Goal: Task Accomplishment & Management: Use online tool/utility

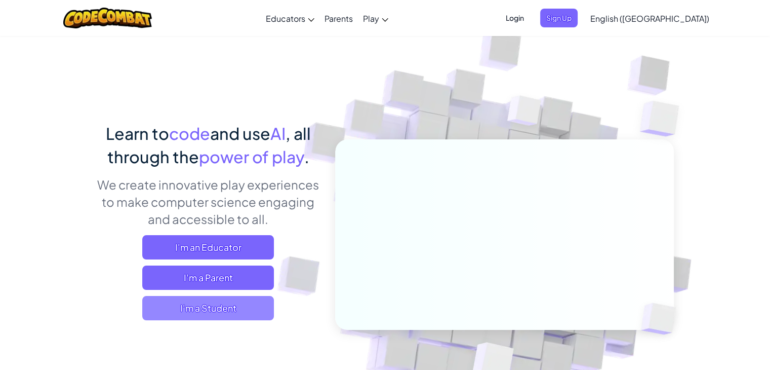
click at [227, 311] on span "I'm a Student" at bounding box center [208, 308] width 132 height 24
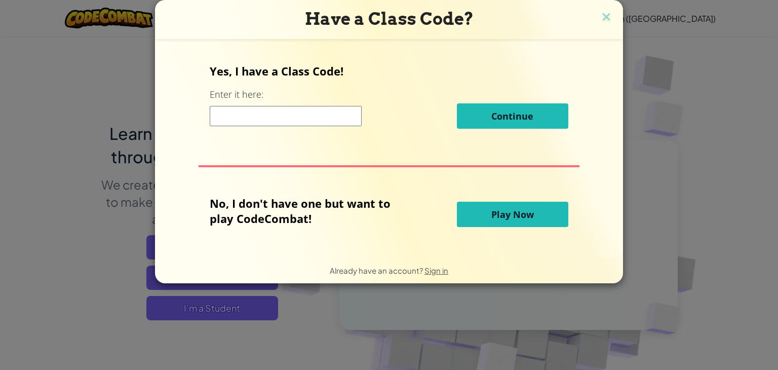
click at [265, 118] on input at bounding box center [286, 116] width 152 height 20
click at [494, 226] on button "Play Now" at bounding box center [512, 214] width 111 height 25
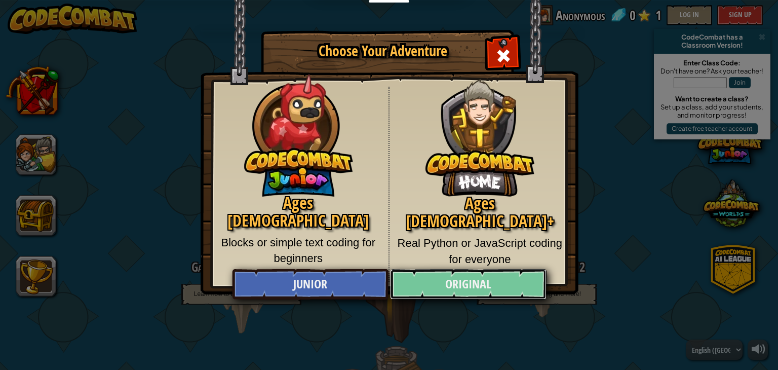
click at [447, 278] on link "Original" at bounding box center [468, 284] width 156 height 30
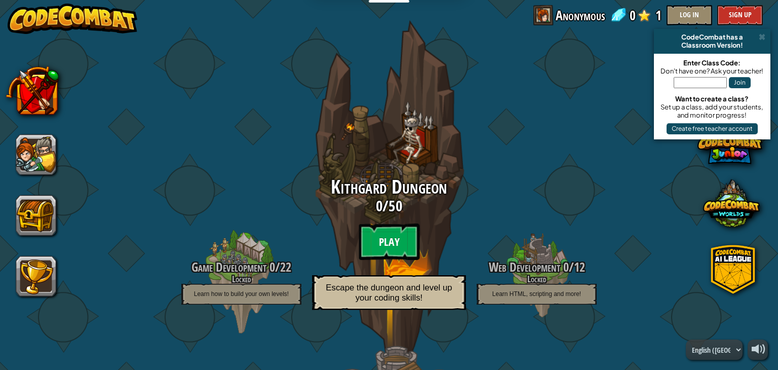
click at [383, 236] on btn "Play" at bounding box center [389, 241] width 61 height 36
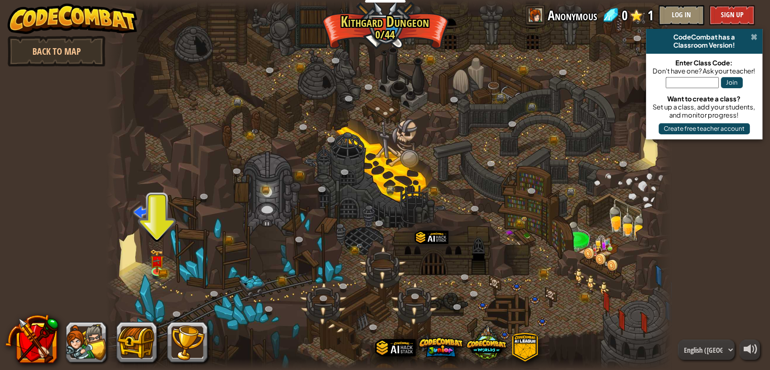
click at [752, 35] on span at bounding box center [754, 37] width 7 height 8
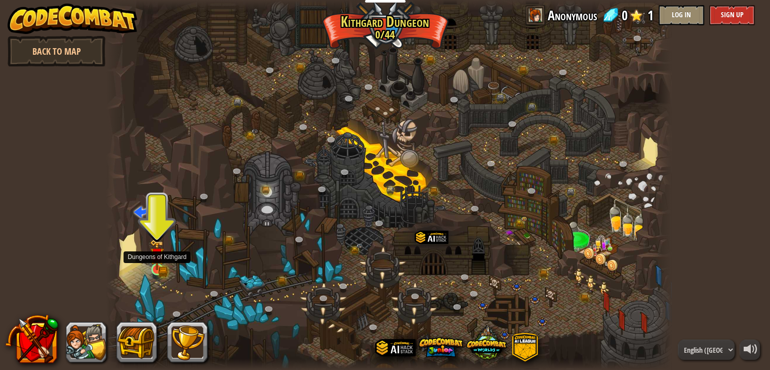
click at [157, 259] on img at bounding box center [157, 255] width 8 height 8
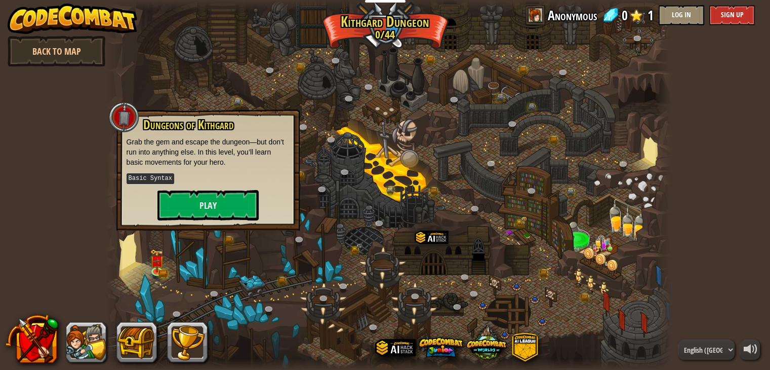
click at [169, 232] on div at bounding box center [389, 185] width 566 height 370
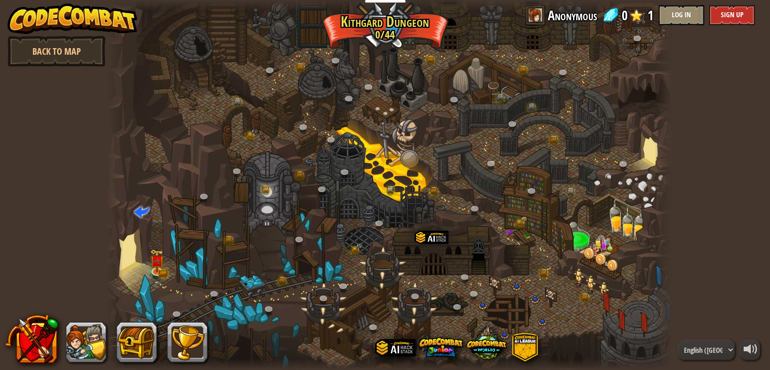
click at [177, 205] on div at bounding box center [389, 185] width 566 height 370
click at [154, 259] on img at bounding box center [157, 255] width 8 height 8
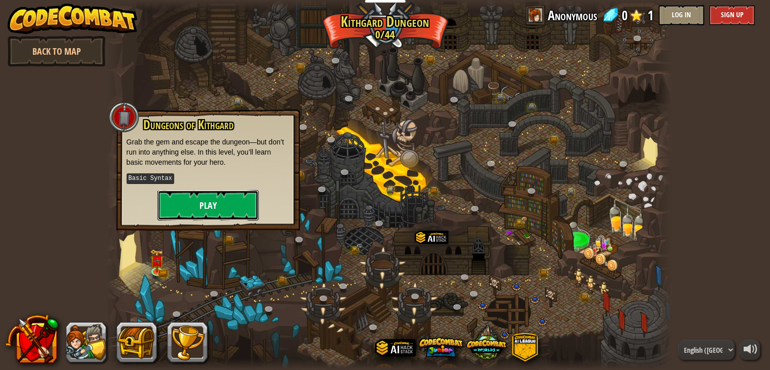
click at [198, 201] on button "Play" at bounding box center [207, 205] width 101 height 30
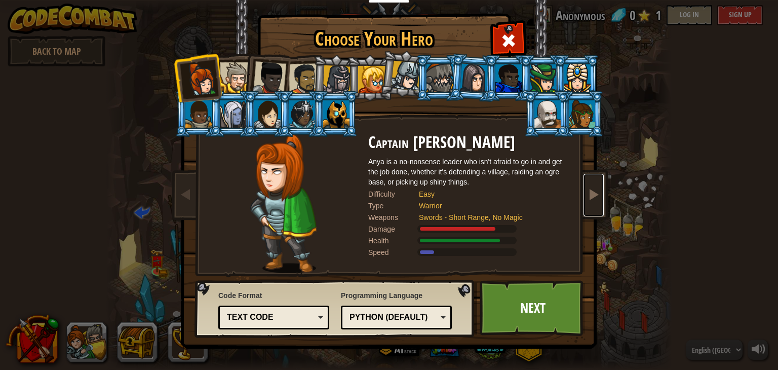
click at [585, 199] on link at bounding box center [593, 195] width 20 height 43
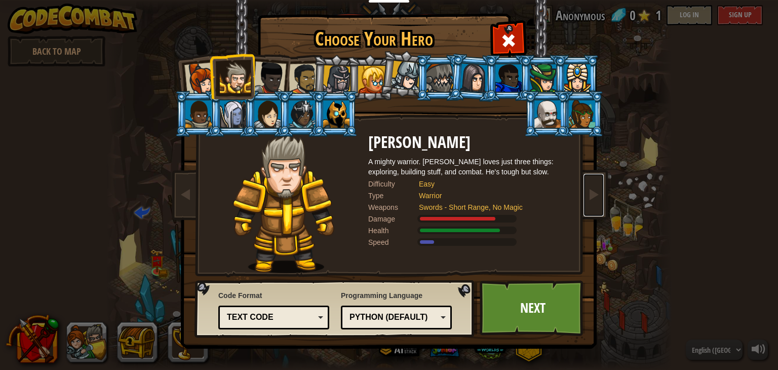
click at [300, 315] on div "Text code" at bounding box center [271, 317] width 88 height 12
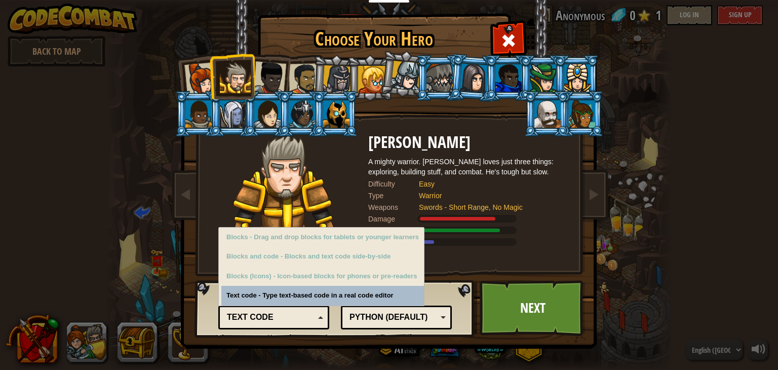
click at [310, 323] on div "Text code" at bounding box center [274, 317] width 98 height 16
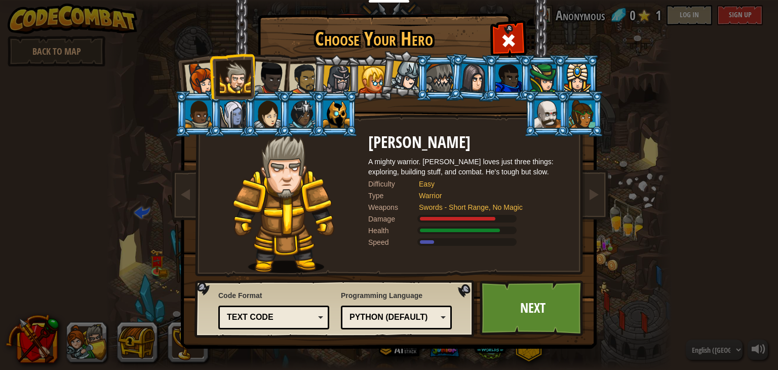
click at [369, 322] on div "Python (Default)" at bounding box center [393, 317] width 88 height 12
click at [374, 291] on div "Programming Language Python (Default) JavaScript Lua C++ Java (Experimental) Py…" at bounding box center [396, 310] width 111 height 44
click at [308, 310] on div "Text code" at bounding box center [274, 317] width 98 height 16
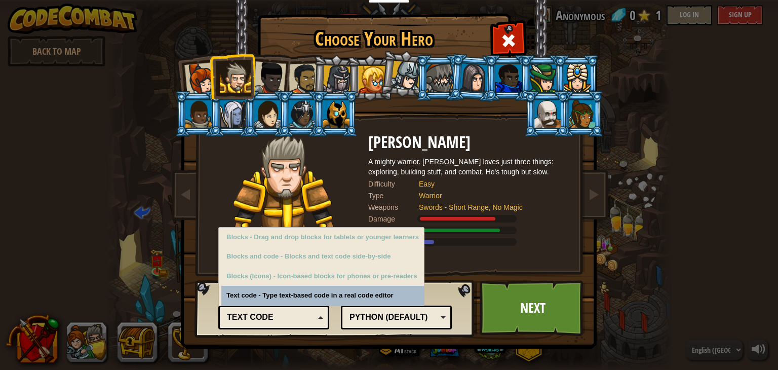
click at [240, 301] on div "Code Format Text code Blocks and code Blocks Blocks (Icons) Text code Blocks - …" at bounding box center [273, 309] width 111 height 42
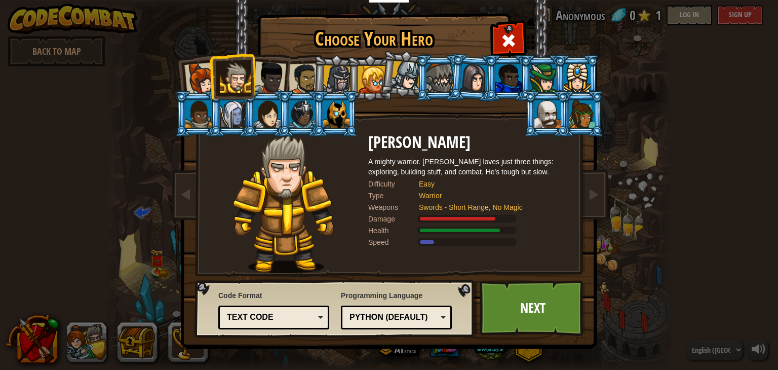
click at [235, 115] on div at bounding box center [233, 113] width 26 height 27
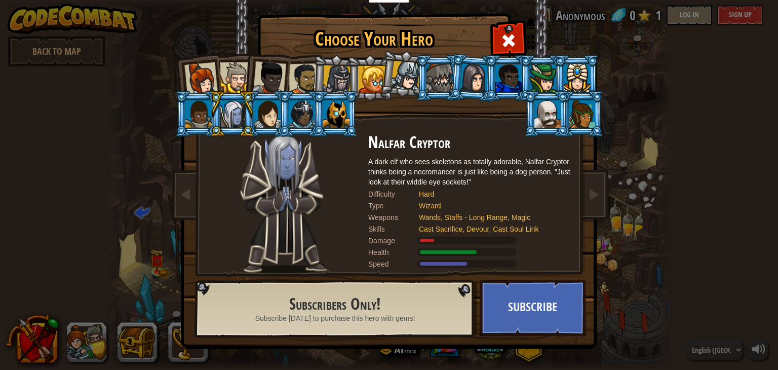
click at [235, 68] on div at bounding box center [235, 77] width 31 height 31
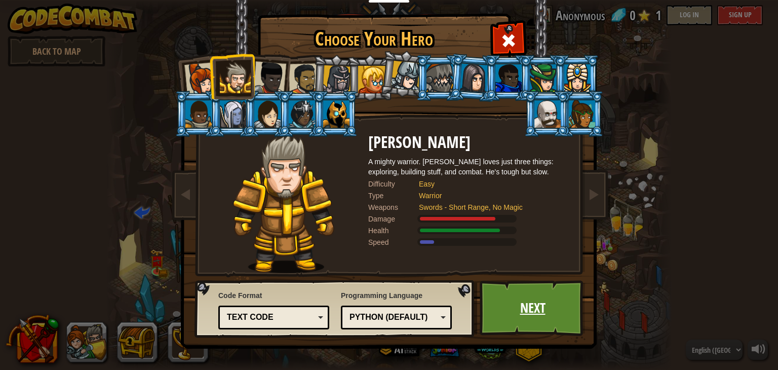
click at [509, 289] on link "Next" at bounding box center [533, 308] width 106 height 56
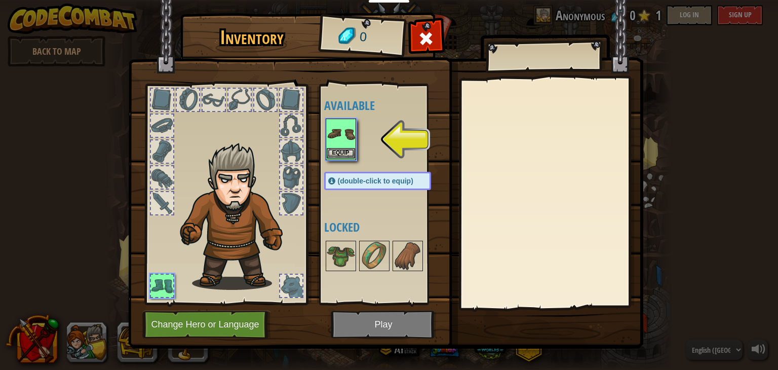
click at [343, 140] on img at bounding box center [341, 134] width 28 height 28
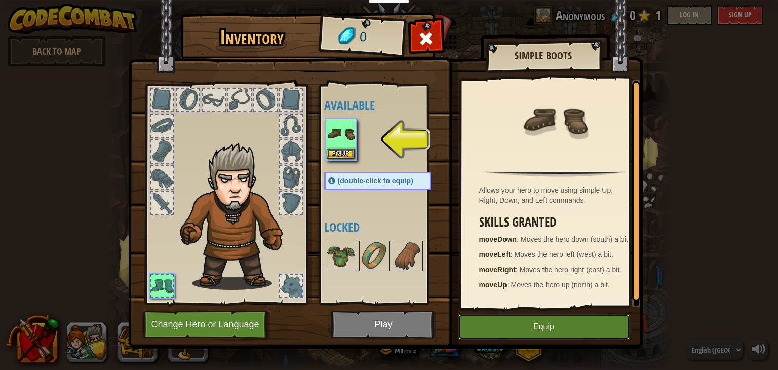
click at [508, 327] on button "Equip" at bounding box center [543, 326] width 171 height 25
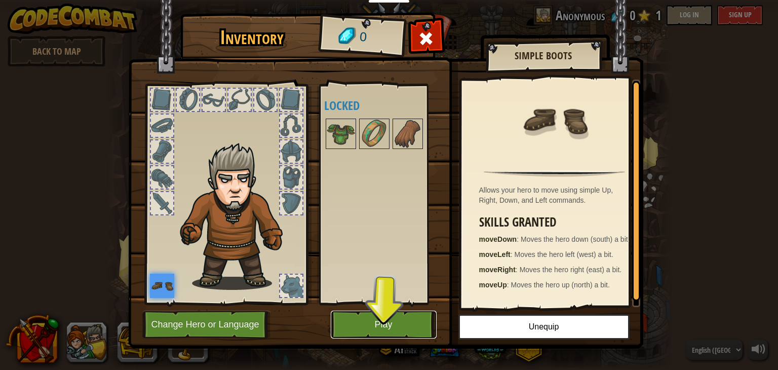
click at [408, 318] on button "Play" at bounding box center [384, 324] width 106 height 28
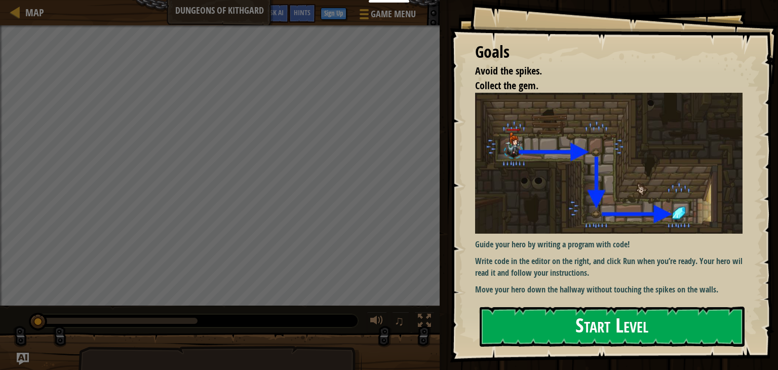
click at [549, 314] on button "Start Level" at bounding box center [612, 326] width 265 height 40
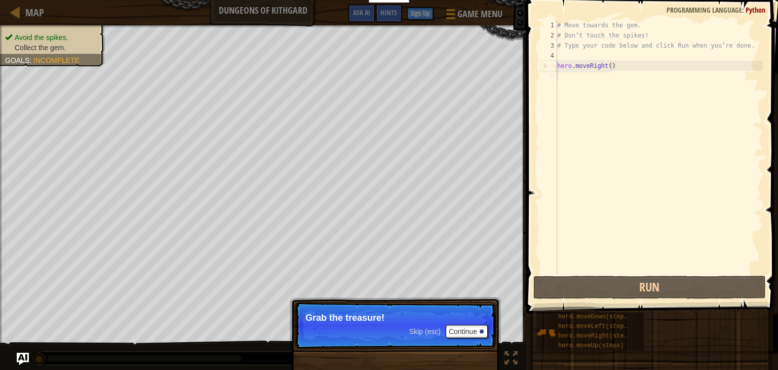
click at [436, 330] on span "Skip (esc)" at bounding box center [424, 331] width 31 height 8
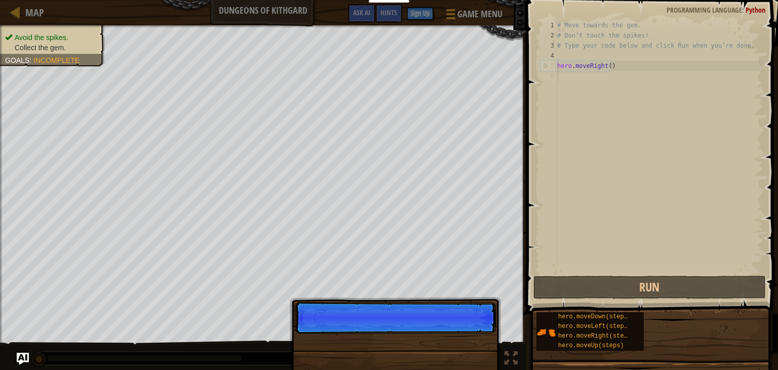
scroll to position [5, 0]
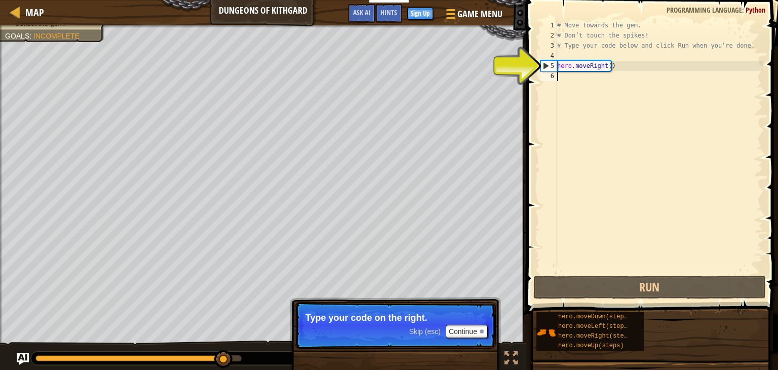
click at [586, 77] on div "# Move towards the gem. # Don’t touch the spikes! # Type your code below and cl…" at bounding box center [659, 156] width 208 height 273
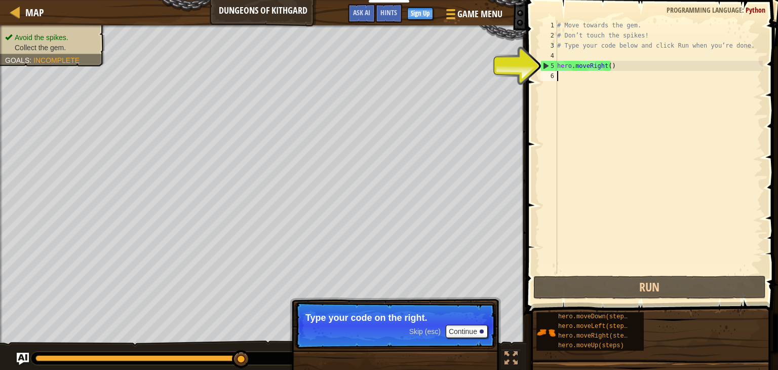
click at [573, 76] on div "# Move towards the gem. # Don’t touch the spikes! # Type your code below and cl…" at bounding box center [659, 156] width 208 height 273
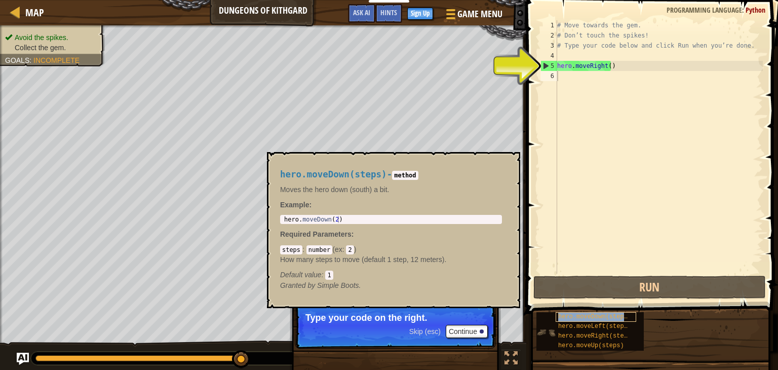
click at [595, 317] on span "hero.moveDown(steps)" at bounding box center [594, 316] width 73 height 7
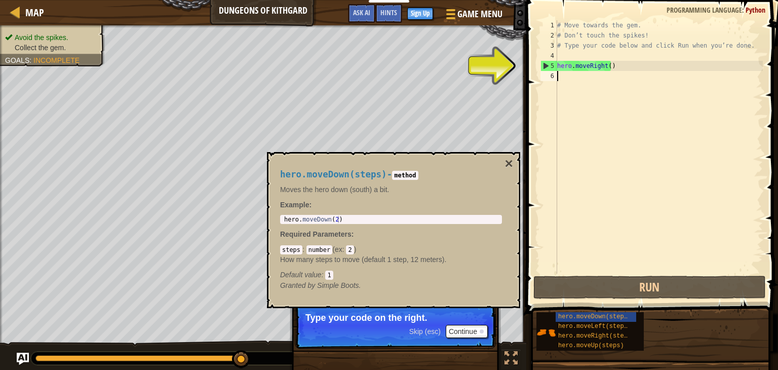
click at [567, 72] on div "# Move towards the gem. # Don’t touch the spikes! # Type your code below and cl…" at bounding box center [659, 156] width 208 height 273
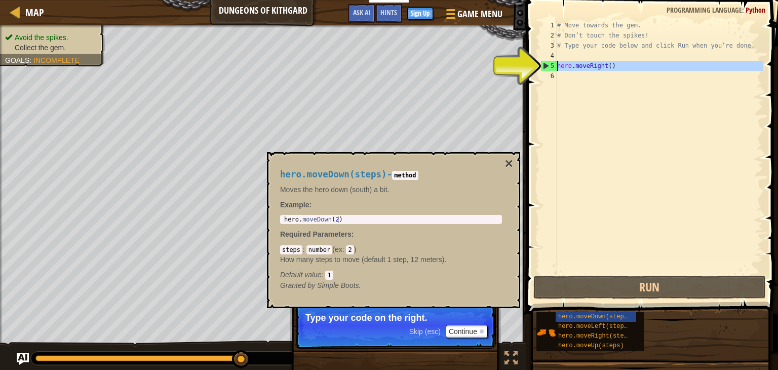
click at [546, 66] on div "5" at bounding box center [549, 66] width 16 height 10
type textarea "hero.moveRight()"
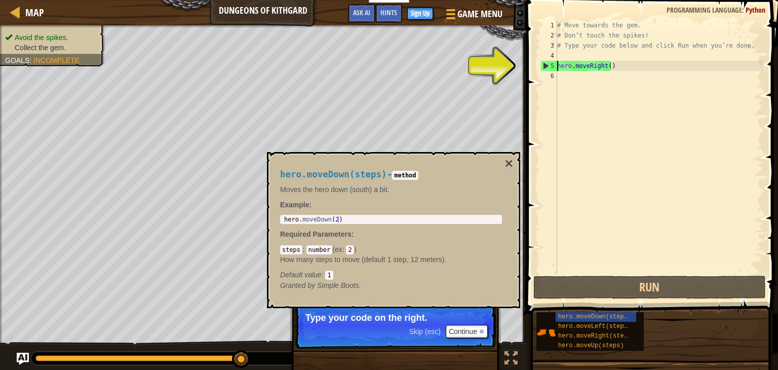
click at [593, 68] on div "# Move towards the gem. # Don’t touch the spikes! # Type your code below and cl…" at bounding box center [659, 156] width 208 height 273
click at [618, 68] on div "# Move towards the gem. # Don’t touch the spikes! # Type your code below and cl…" at bounding box center [659, 156] width 208 height 273
click at [598, 75] on div "# Move towards the gem. # Don’t touch the spikes! # Type your code below and cl…" at bounding box center [659, 156] width 208 height 273
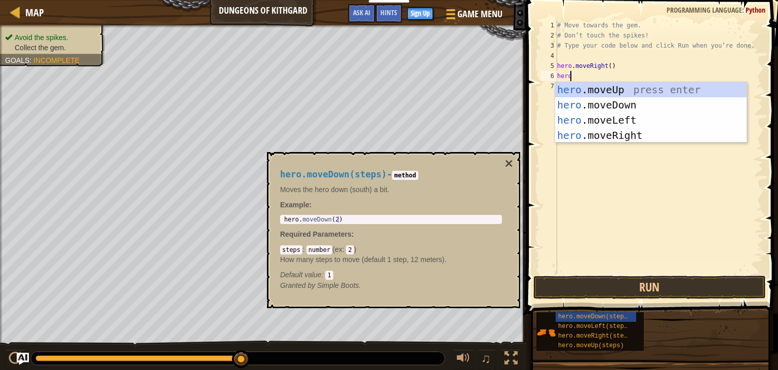
type textarea "hero."
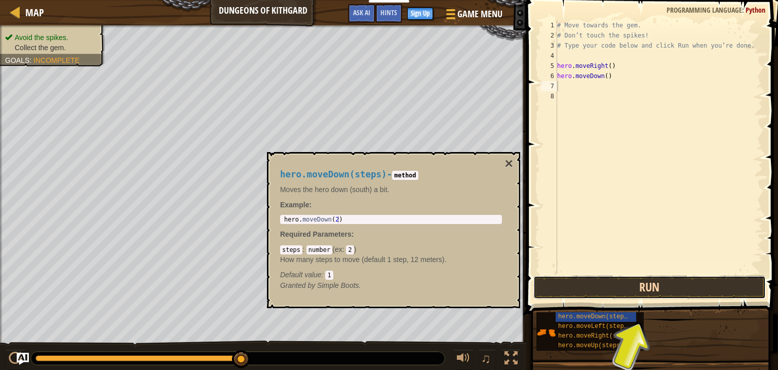
click at [585, 296] on button "Run" at bounding box center [649, 286] width 232 height 23
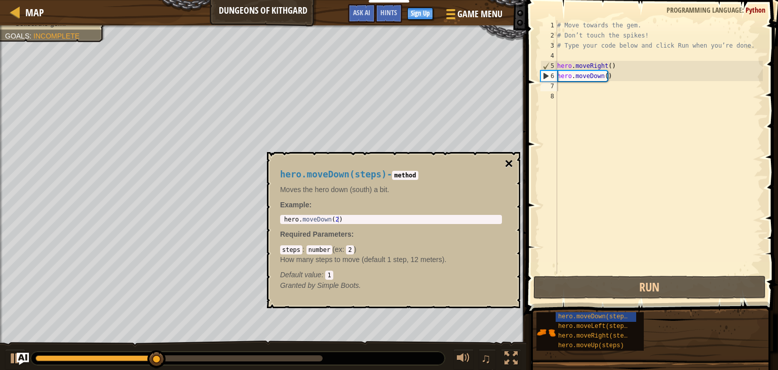
click at [506, 167] on button "×" at bounding box center [509, 163] width 8 height 14
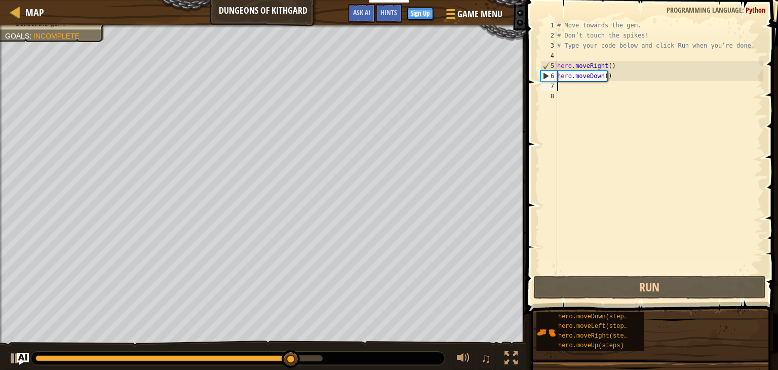
click at [575, 85] on div "# Move towards the gem. # Don’t touch the spikes! # Type your code below and cl…" at bounding box center [659, 156] width 208 height 273
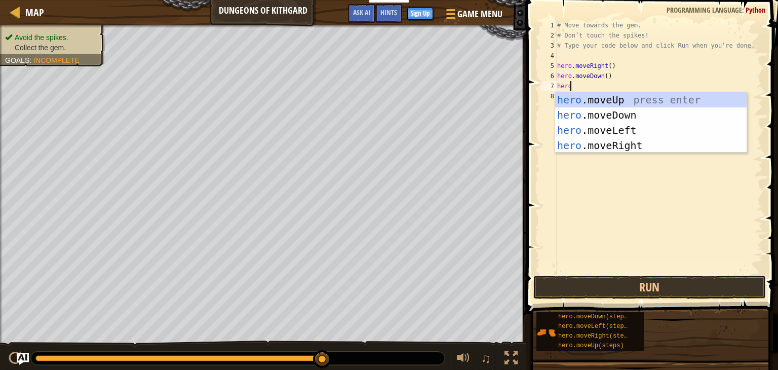
type textarea "hero."
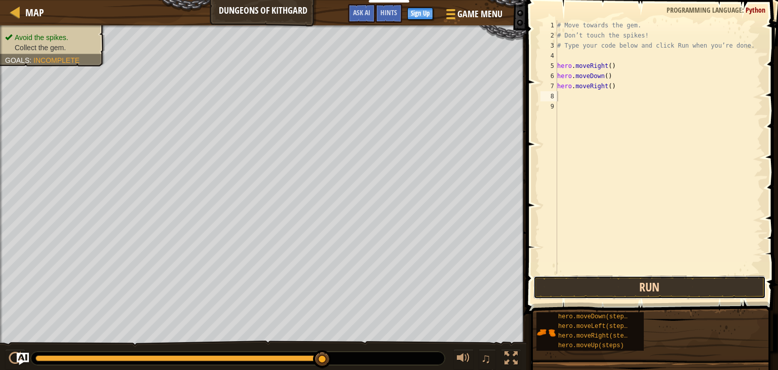
click at [608, 280] on button "Run" at bounding box center [649, 286] width 232 height 23
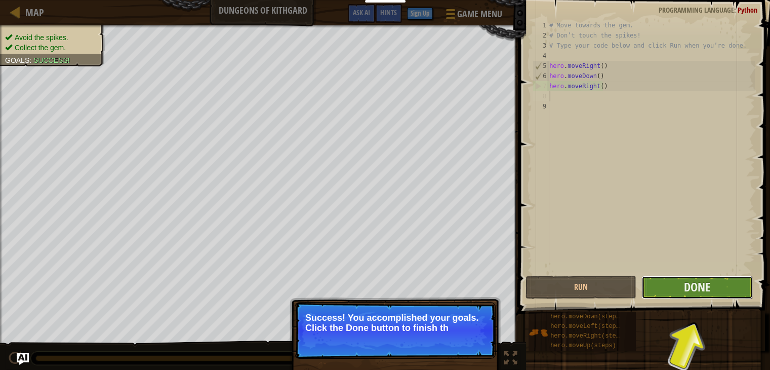
click at [724, 289] on button "Done" at bounding box center [697, 286] width 111 height 23
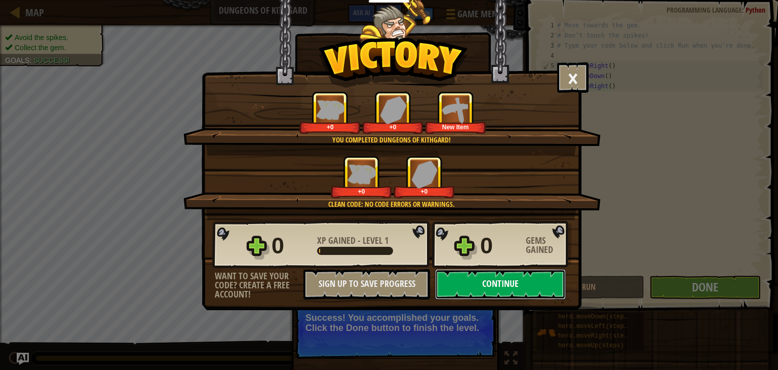
click at [500, 282] on button "Continue" at bounding box center [500, 284] width 131 height 30
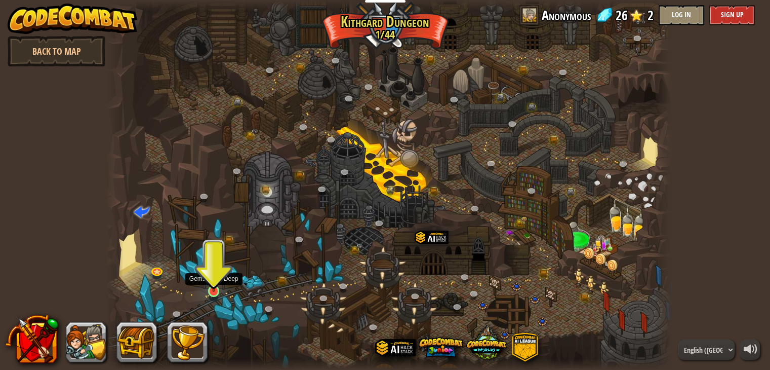
click at [214, 284] on img at bounding box center [214, 276] width 14 height 32
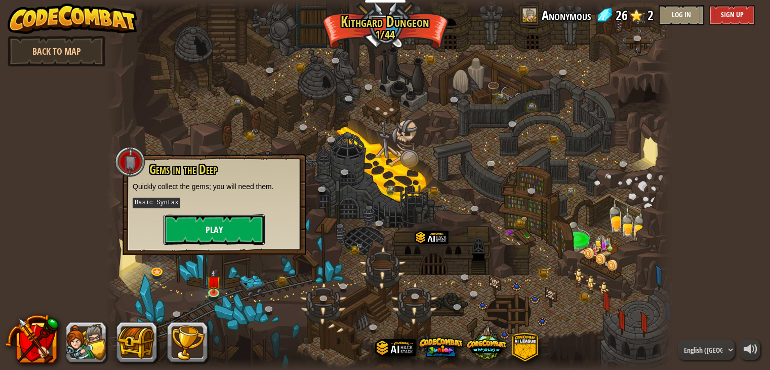
click at [226, 237] on button "Play" at bounding box center [214, 229] width 101 height 30
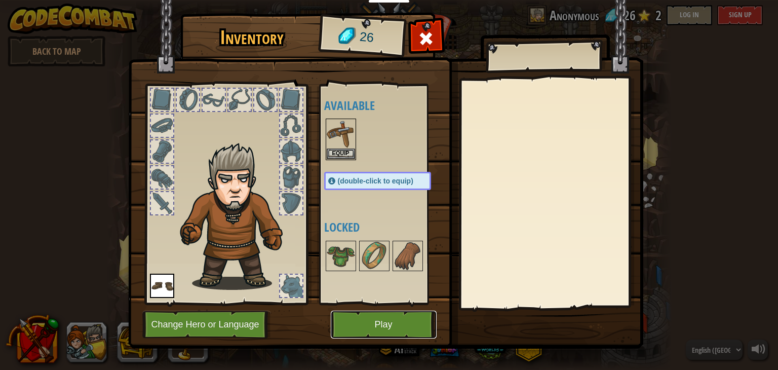
click at [400, 324] on button "Play" at bounding box center [384, 324] width 106 height 28
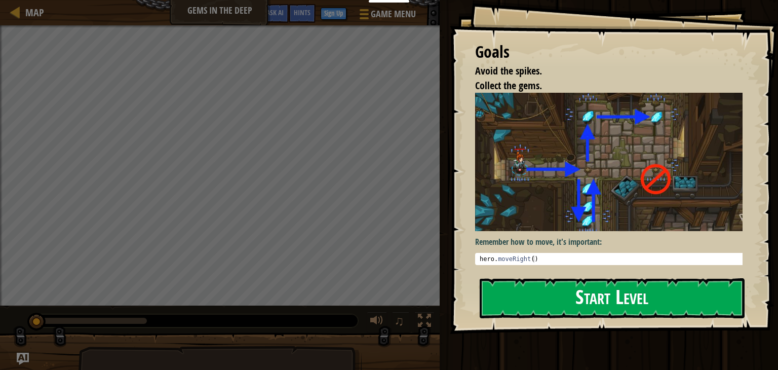
click at [593, 293] on button "Start Level" at bounding box center [612, 298] width 265 height 40
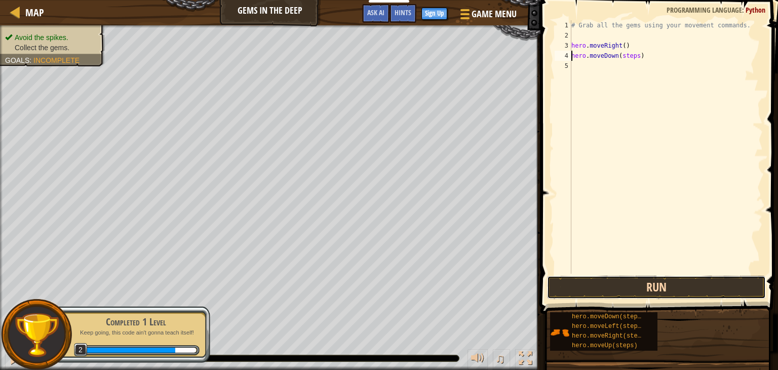
click at [654, 278] on button "Run" at bounding box center [656, 286] width 219 height 23
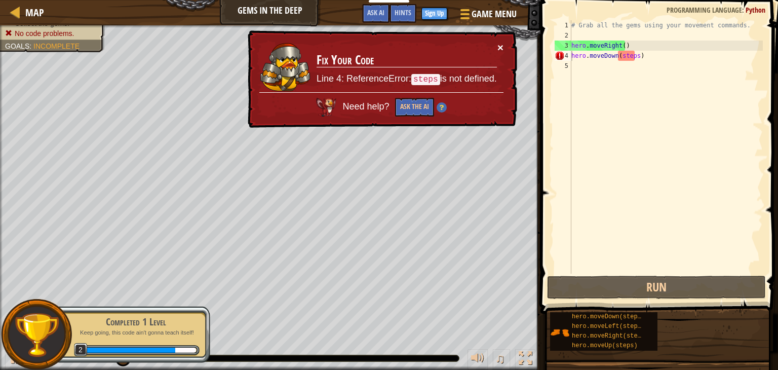
click at [499, 45] on button "×" at bounding box center [500, 47] width 6 height 11
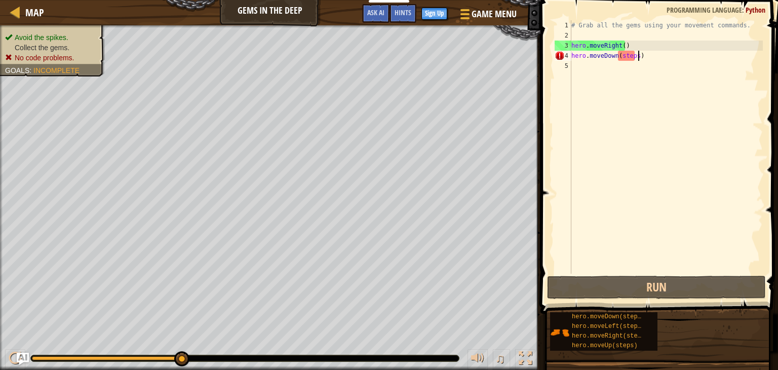
click at [642, 58] on div "# Grab all the gems using your movement commands. hero . moveRight ( ) hero . m…" at bounding box center [665, 156] width 193 height 273
click at [634, 58] on div "# Grab all the gems using your movement commands. hero . moveRight ( ) hero . m…" at bounding box center [665, 156] width 193 height 273
click at [613, 57] on div "# Grab all the gems using your movement commands. hero . moveRight ( ) hero . m…" at bounding box center [665, 156] width 193 height 273
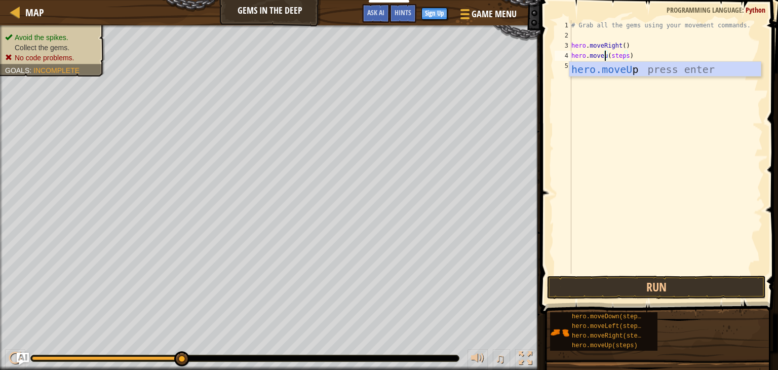
scroll to position [5, 3]
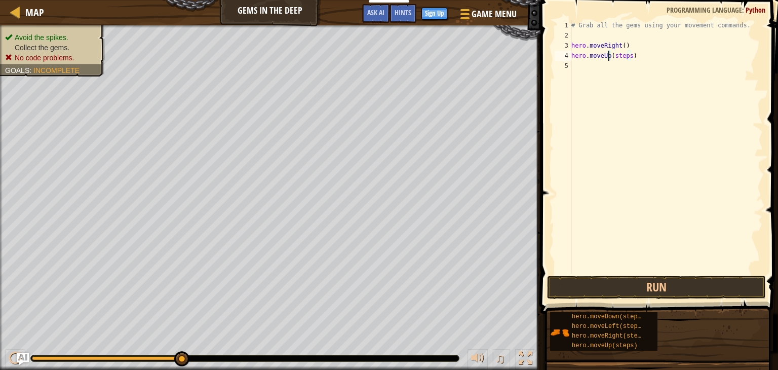
click at [640, 55] on div "# Grab all the gems using your movement commands. hero . moveRight ( ) hero . m…" at bounding box center [665, 156] width 193 height 273
click at [669, 279] on button "Run" at bounding box center [656, 286] width 219 height 23
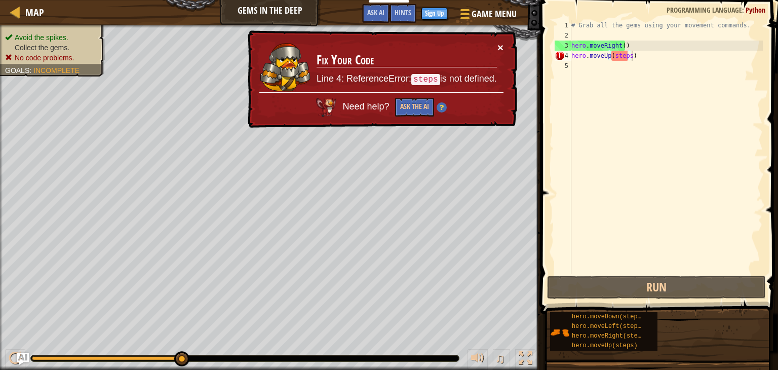
click at [498, 43] on button "×" at bounding box center [500, 47] width 6 height 11
click at [643, 57] on div "# Grab all the gems using your movement commands. hero . moveRight ( ) hero . m…" at bounding box center [665, 156] width 193 height 273
click at [627, 56] on div "# Grab all the gems using your movement commands. hero . moveRight ( ) hero . m…" at bounding box center [665, 156] width 193 height 273
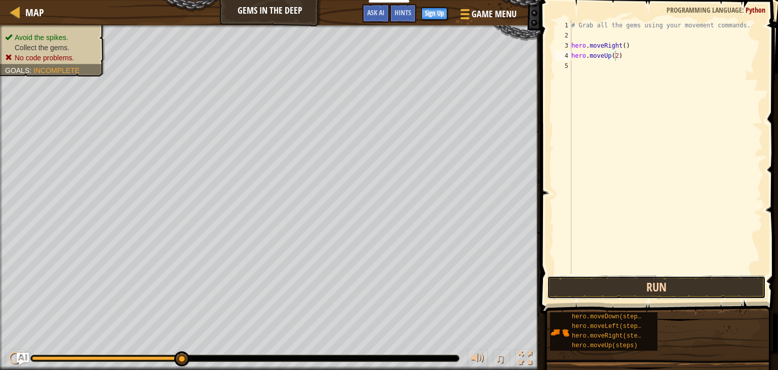
click at [673, 292] on button "Run" at bounding box center [656, 286] width 219 height 23
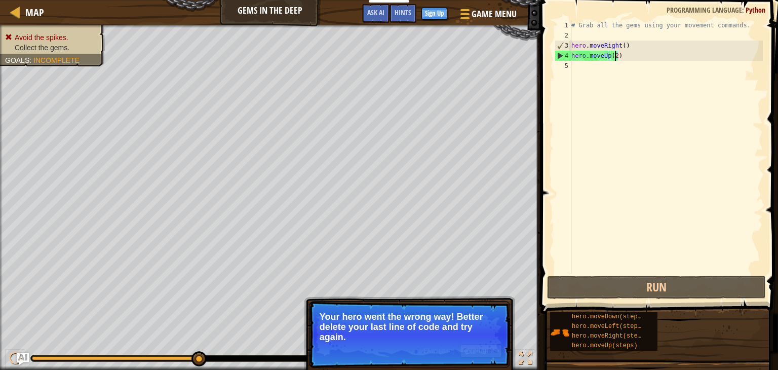
click at [484, 316] on p "Your hero went the wrong way! Better delete your last line of code and try agai…" at bounding box center [410, 326] width 180 height 30
click at [494, 349] on div at bounding box center [496, 350] width 4 height 4
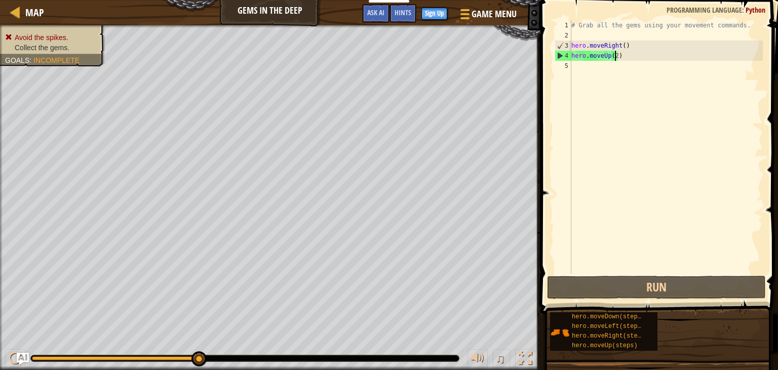
drag, startPoint x: 616, startPoint y: 57, endPoint x: 625, endPoint y: 106, distance: 49.6
click at [616, 58] on div "# Grab all the gems using your movement commands. hero . moveRight ( ) hero . m…" at bounding box center [665, 156] width 193 height 273
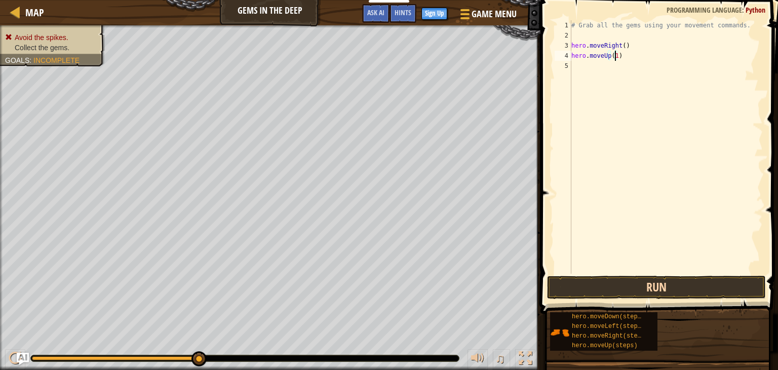
type textarea "hero.moveUp(1)"
click at [648, 283] on button "Run" at bounding box center [656, 286] width 219 height 23
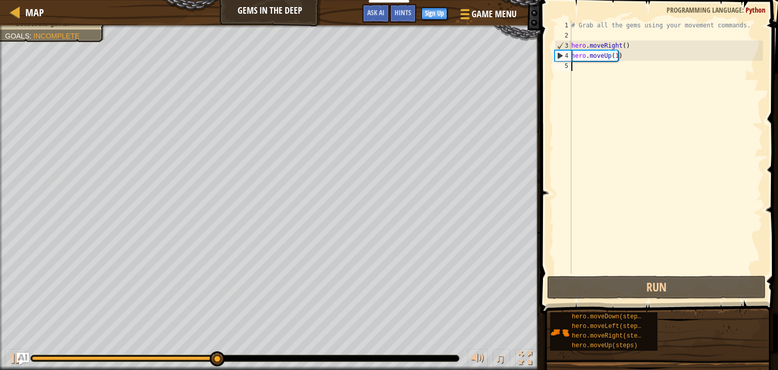
click at [600, 73] on div "# Grab all the gems using your movement commands. hero . moveRight ( ) hero . m…" at bounding box center [665, 156] width 193 height 273
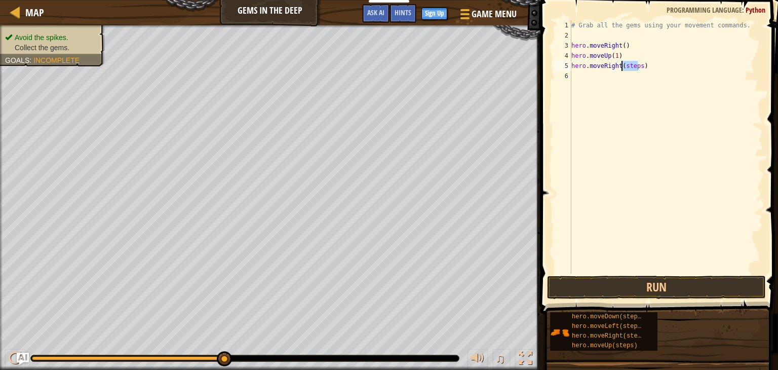
drag, startPoint x: 637, startPoint y: 68, endPoint x: 622, endPoint y: 65, distance: 15.0
click at [622, 65] on div "# Grab all the gems using your movement commands. hero . moveRight ( ) hero . m…" at bounding box center [665, 156] width 193 height 273
click at [689, 282] on button "Run" at bounding box center [656, 286] width 219 height 23
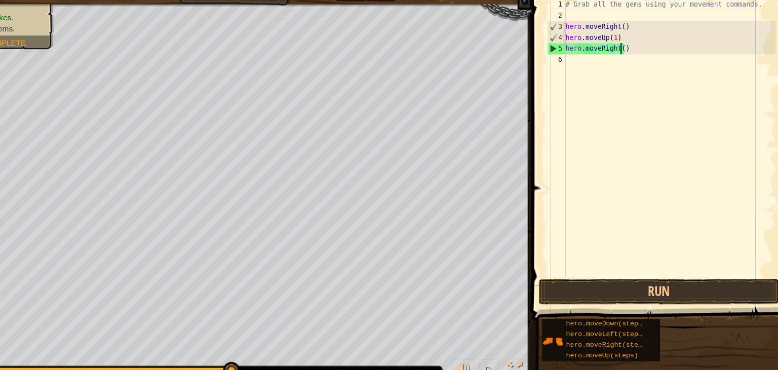
scroll to position [5, 4]
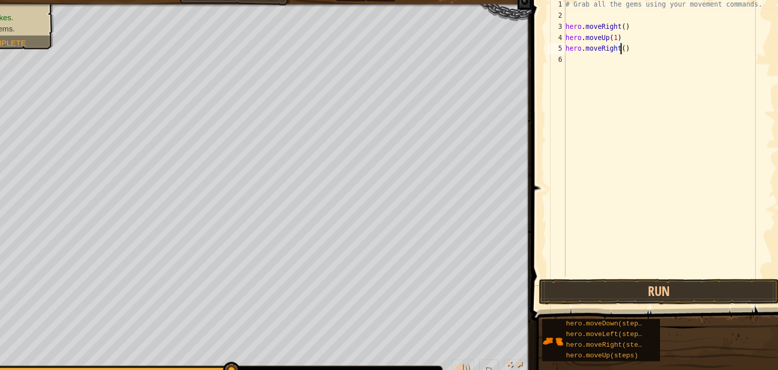
click at [615, 54] on div "# Grab all the gems using your movement commands. hero . moveRight ( ) hero . m…" at bounding box center [665, 156] width 193 height 273
click at [633, 68] on div "# Grab all the gems using your movement commands. hero . moveRight ( ) hero . m…" at bounding box center [665, 156] width 193 height 273
type textarea "hero.moveRight()"
click at [645, 288] on button "Run" at bounding box center [656, 286] width 219 height 23
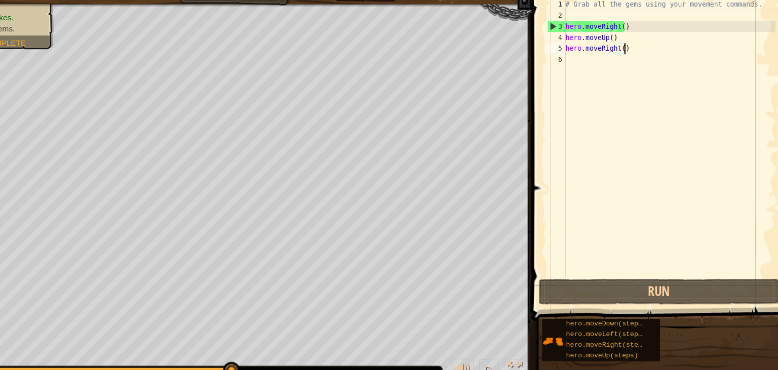
click at [627, 46] on div "# Grab all the gems using your movement commands. hero . moveRight ( ) hero . m…" at bounding box center [665, 156] width 193 height 273
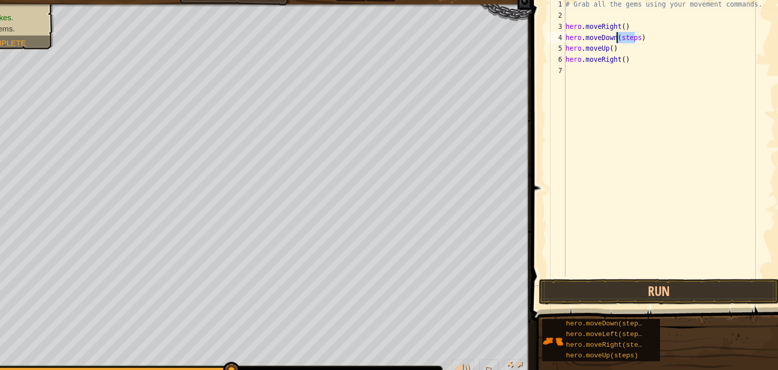
drag, startPoint x: 635, startPoint y: 57, endPoint x: 619, endPoint y: 58, distance: 15.2
click at [619, 58] on div "# Grab all the gems using your movement commands. hero . moveRight ( ) hero . m…" at bounding box center [665, 156] width 193 height 273
click at [664, 282] on button "Run" at bounding box center [656, 286] width 219 height 23
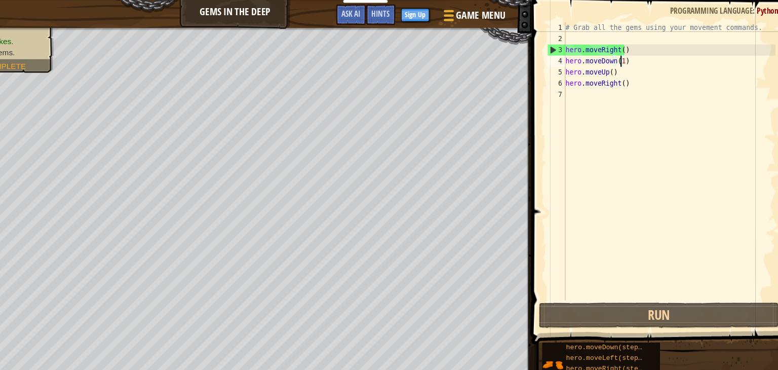
click at [642, 77] on div "# Grab all the gems using your movement commands. hero . moveRight ( ) hero . m…" at bounding box center [665, 156] width 193 height 273
type textarea "hero.moveRight()"
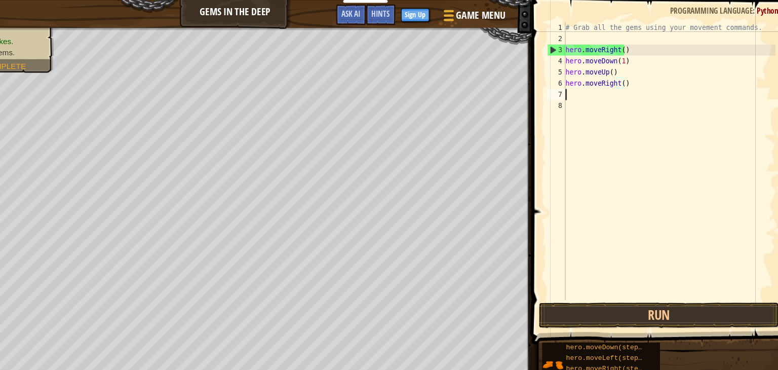
scroll to position [5, 0]
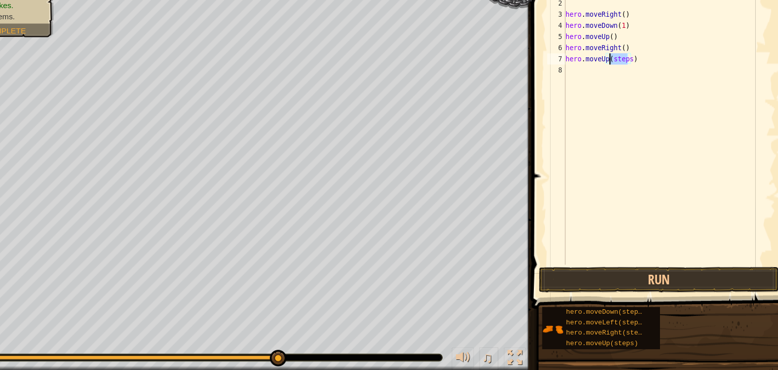
drag, startPoint x: 626, startPoint y: 86, endPoint x: 613, endPoint y: 86, distance: 13.7
click at [613, 86] on div "# Grab all the gems using your movement commands. hero . moveRight ( ) hero . m…" at bounding box center [665, 156] width 193 height 273
type textarea "hero.moveUp()"
click at [585, 94] on div "# Grab all the gems using your movement commands. hero . moveRight ( ) hero . m…" at bounding box center [665, 156] width 193 height 273
drag, startPoint x: 633, startPoint y: 95, endPoint x: 617, endPoint y: 97, distance: 15.8
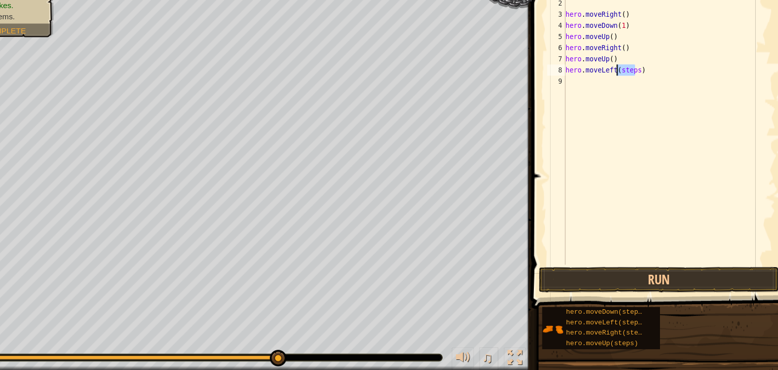
click at [617, 97] on div "# Grab all the gems using your movement commands. hero . moveRight ( ) hero . m…" at bounding box center [665, 156] width 193 height 273
type textarea "hero.moveLeft()"
click at [641, 285] on button "Run" at bounding box center [656, 286] width 219 height 23
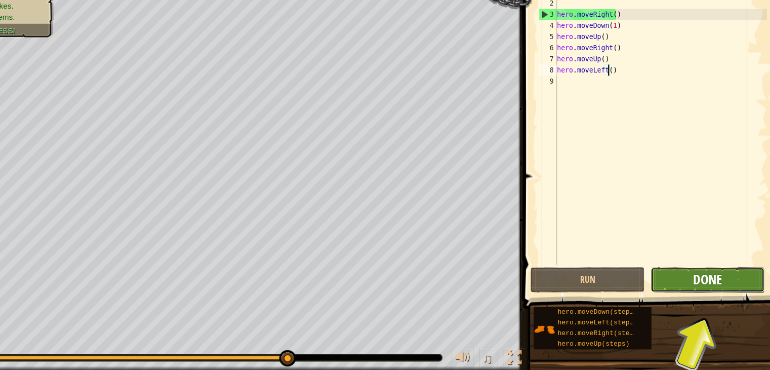
click at [697, 285] on span "Done" at bounding box center [701, 287] width 26 height 16
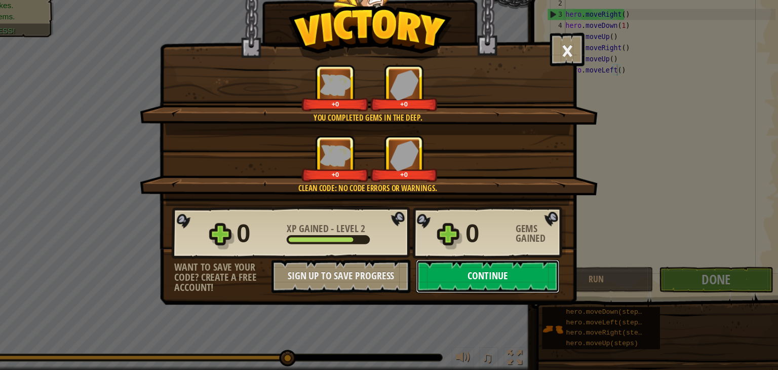
click at [535, 291] on button "Continue" at bounding box center [500, 284] width 131 height 30
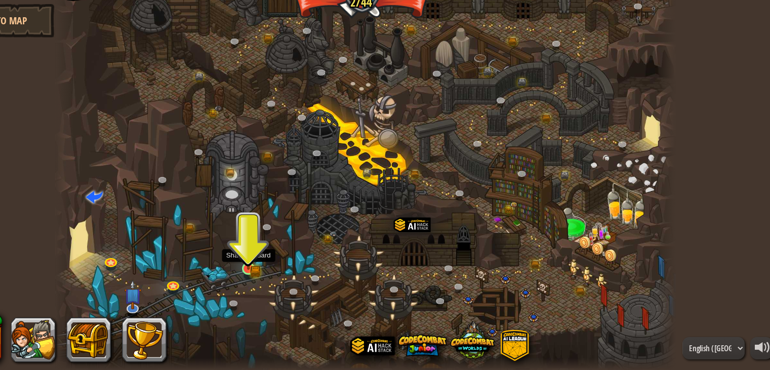
click at [284, 272] on img at bounding box center [282, 262] width 14 height 31
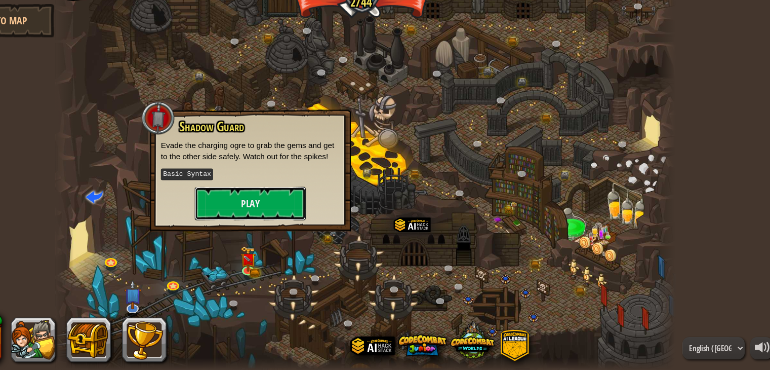
click at [288, 221] on button "Play" at bounding box center [283, 218] width 101 height 30
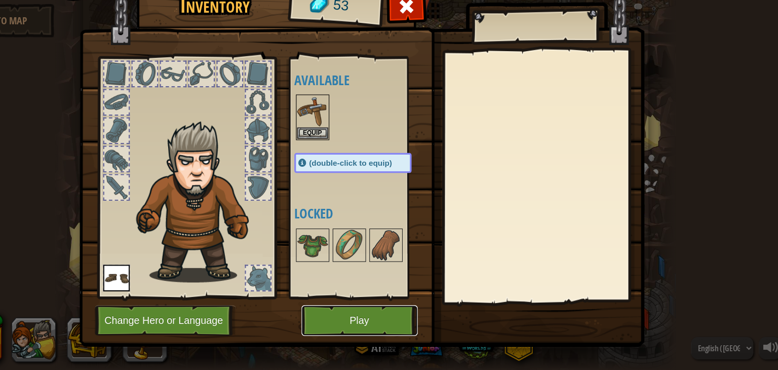
click at [380, 325] on button "Play" at bounding box center [384, 324] width 106 height 28
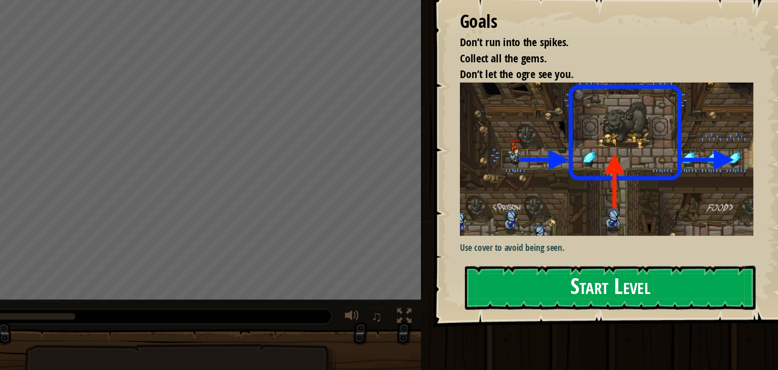
click at [585, 274] on button "Start Level" at bounding box center [612, 294] width 265 height 40
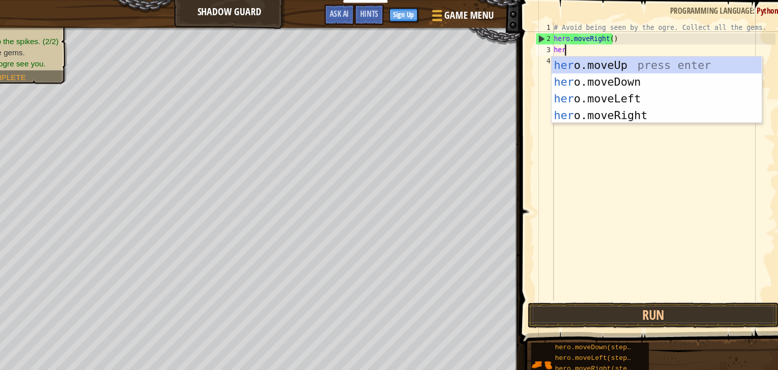
type textarea "hero"
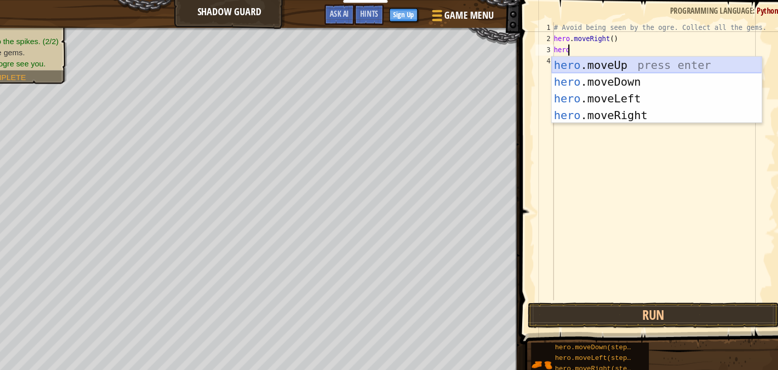
click at [620, 64] on div "hero .moveUp press enter hero .moveDown press enter hero .moveLeft press enter …" at bounding box center [654, 97] width 191 height 91
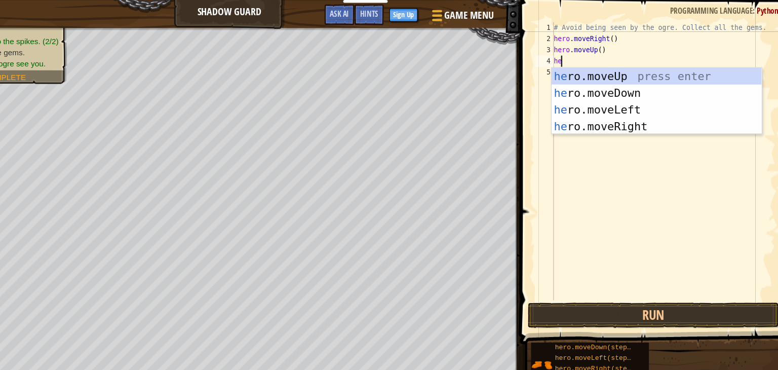
type textarea "her"
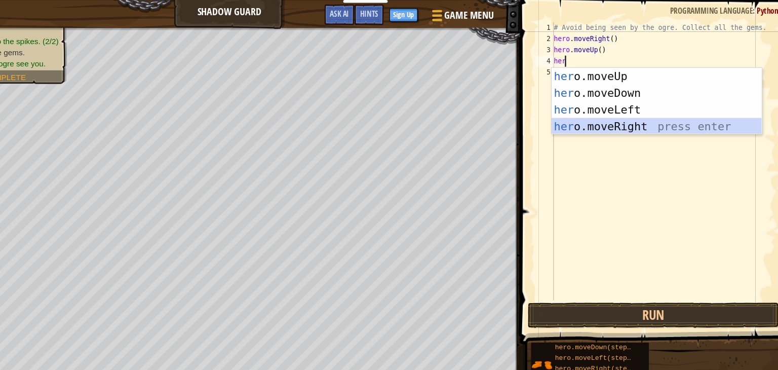
click at [621, 115] on div "her o.moveUp press enter her o.moveDown press enter her o.moveLeft press enter …" at bounding box center [654, 107] width 191 height 91
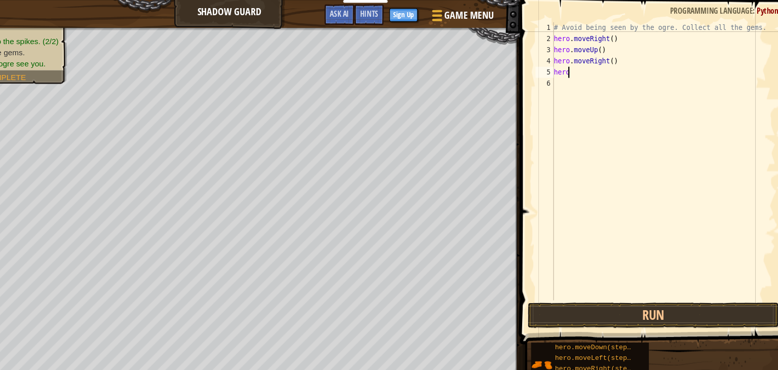
click at [584, 63] on div "# Avoid being seen by the ogre. Collect all the gems. hero . moveRight ( ) hero…" at bounding box center [661, 156] width 204 height 273
type textarea "hero."
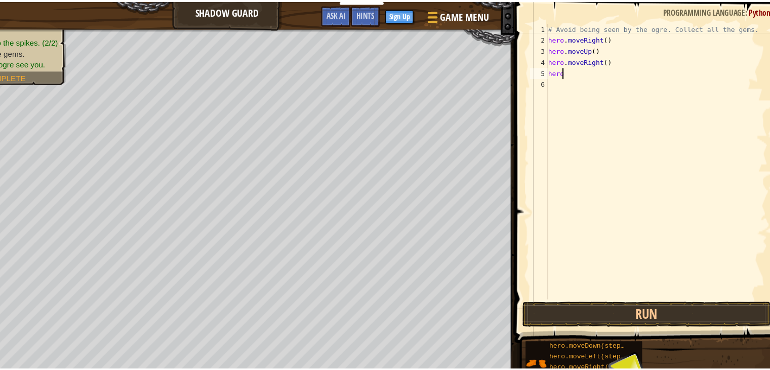
scroll to position [5, 1]
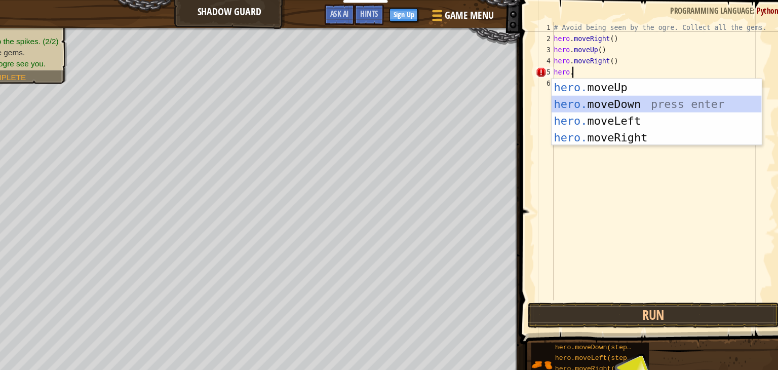
click at [596, 93] on div "hero. moveUp press enter hero. moveDown press enter hero. moveLeft press enter …" at bounding box center [654, 117] width 191 height 91
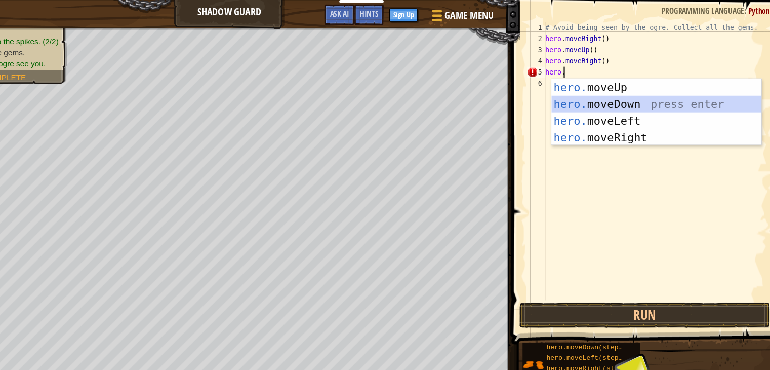
scroll to position [5, 0]
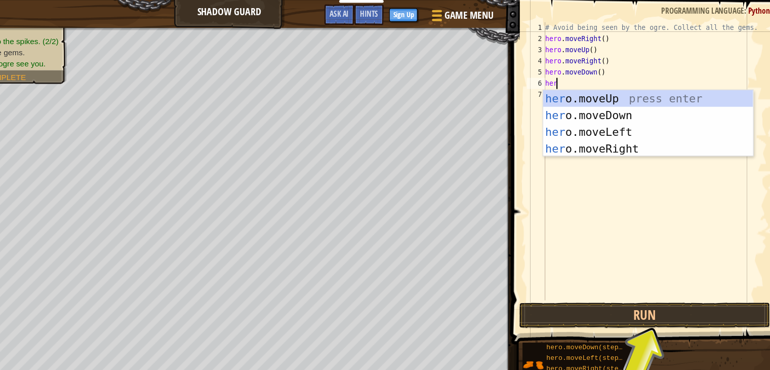
type textarea "hero"
click at [605, 133] on div "hero .moveUp press enter hero .moveDown press enter hero .moveLeft press enter …" at bounding box center [646, 127] width 191 height 91
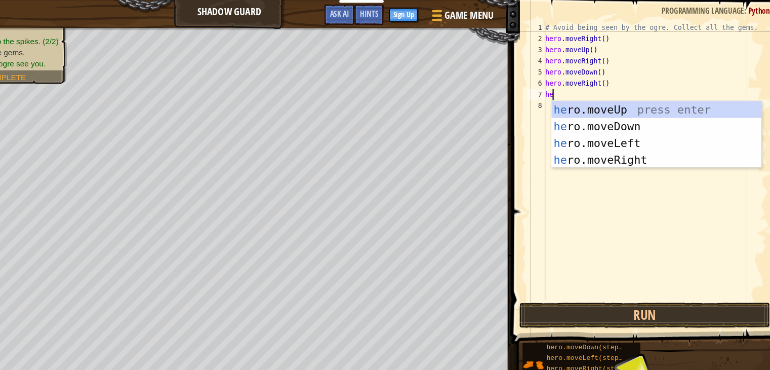
type textarea "her"
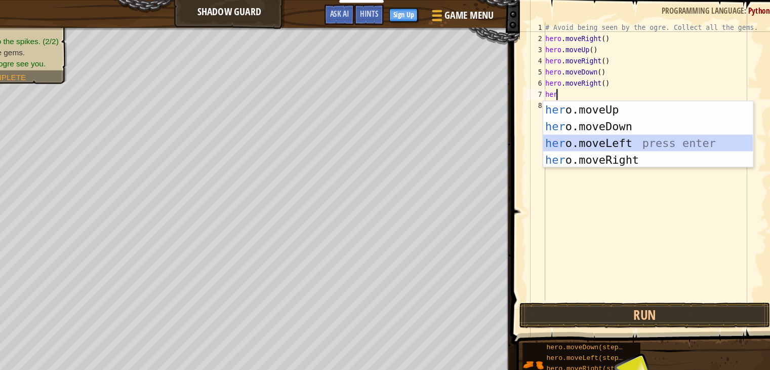
click at [596, 126] on div "her o.moveUp press enter her o.moveDown press enter her o.moveLeft press enter …" at bounding box center [646, 137] width 191 height 91
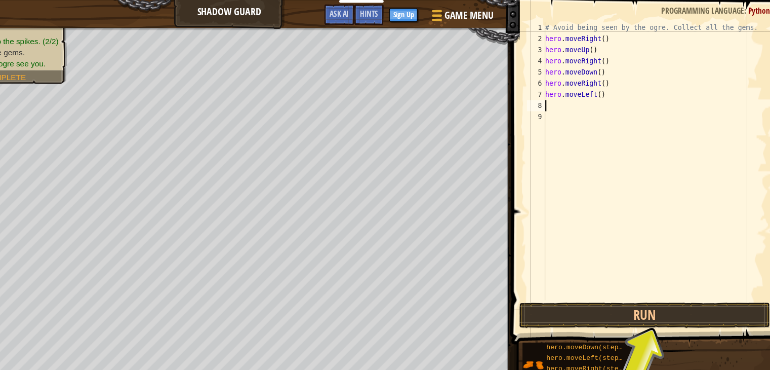
click at [600, 89] on div "# Avoid being seen by the ogre. Collect all the gems. hero . moveRight ( ) hero…" at bounding box center [653, 156] width 204 height 273
type textarea "hero.moveLeft(2)"
drag, startPoint x: 611, startPoint y: 89, endPoint x: 552, endPoint y: 88, distance: 58.2
click at [552, 88] on div "hero.moveLeft(2) 1 2 3 4 5 6 7 8 9 # Avoid being seen by the ogre. Collect all …" at bounding box center [644, 146] width 221 height 253
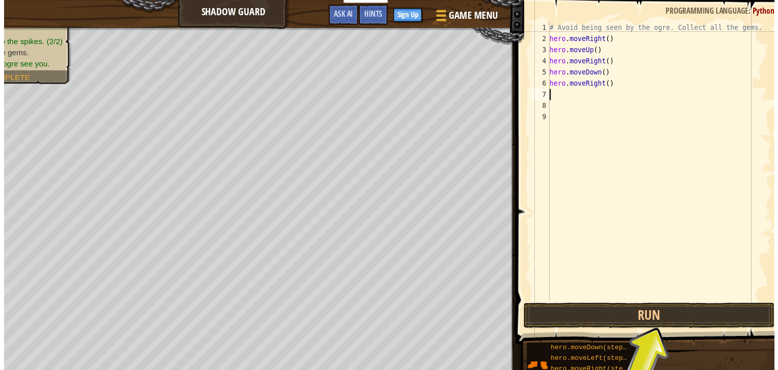
scroll to position [5, 0]
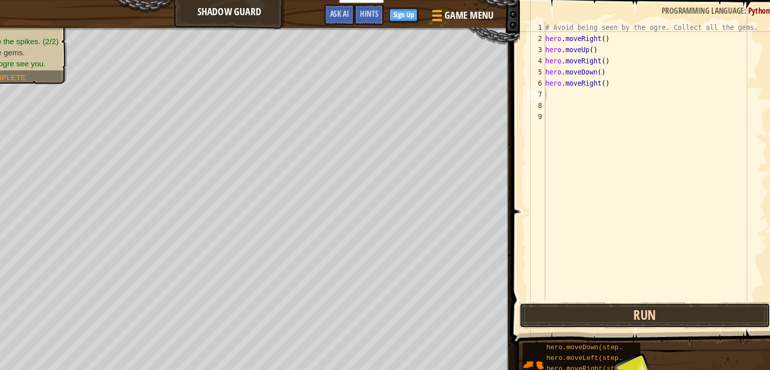
click at [644, 285] on button "Run" at bounding box center [643, 286] width 229 height 23
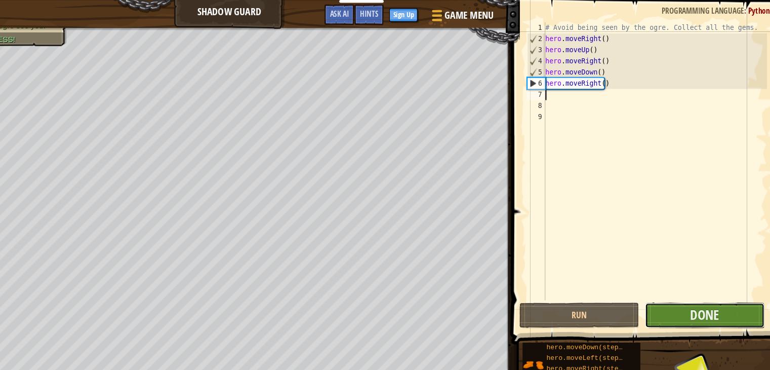
click at [669, 284] on button "Done" at bounding box center [698, 286] width 109 height 23
